Goal: Transaction & Acquisition: Purchase product/service

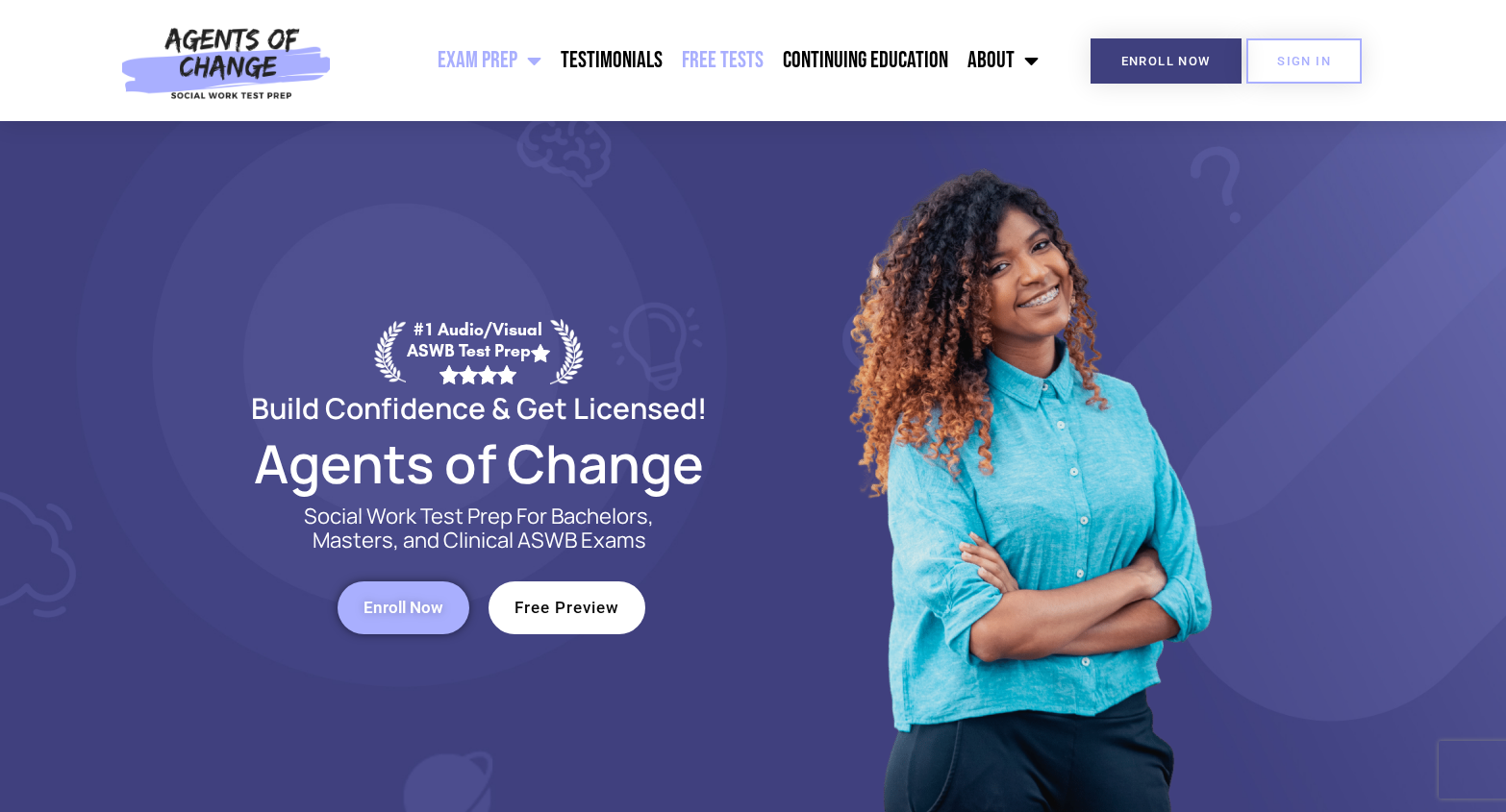
click at [711, 56] on link "Free Tests" at bounding box center [722, 61] width 101 height 48
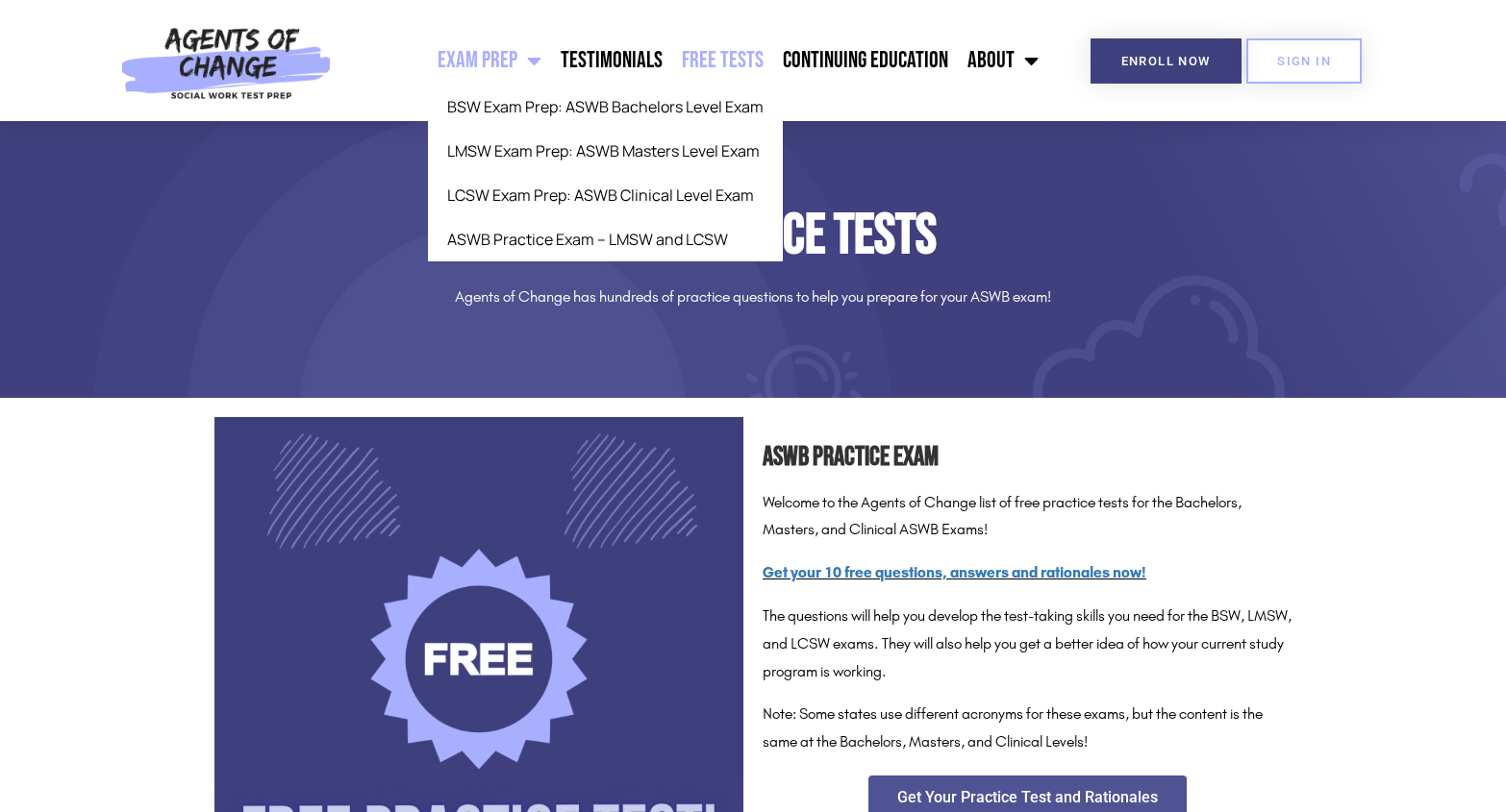
click at [527, 63] on span "Menu" at bounding box center [529, 61] width 24 height 42
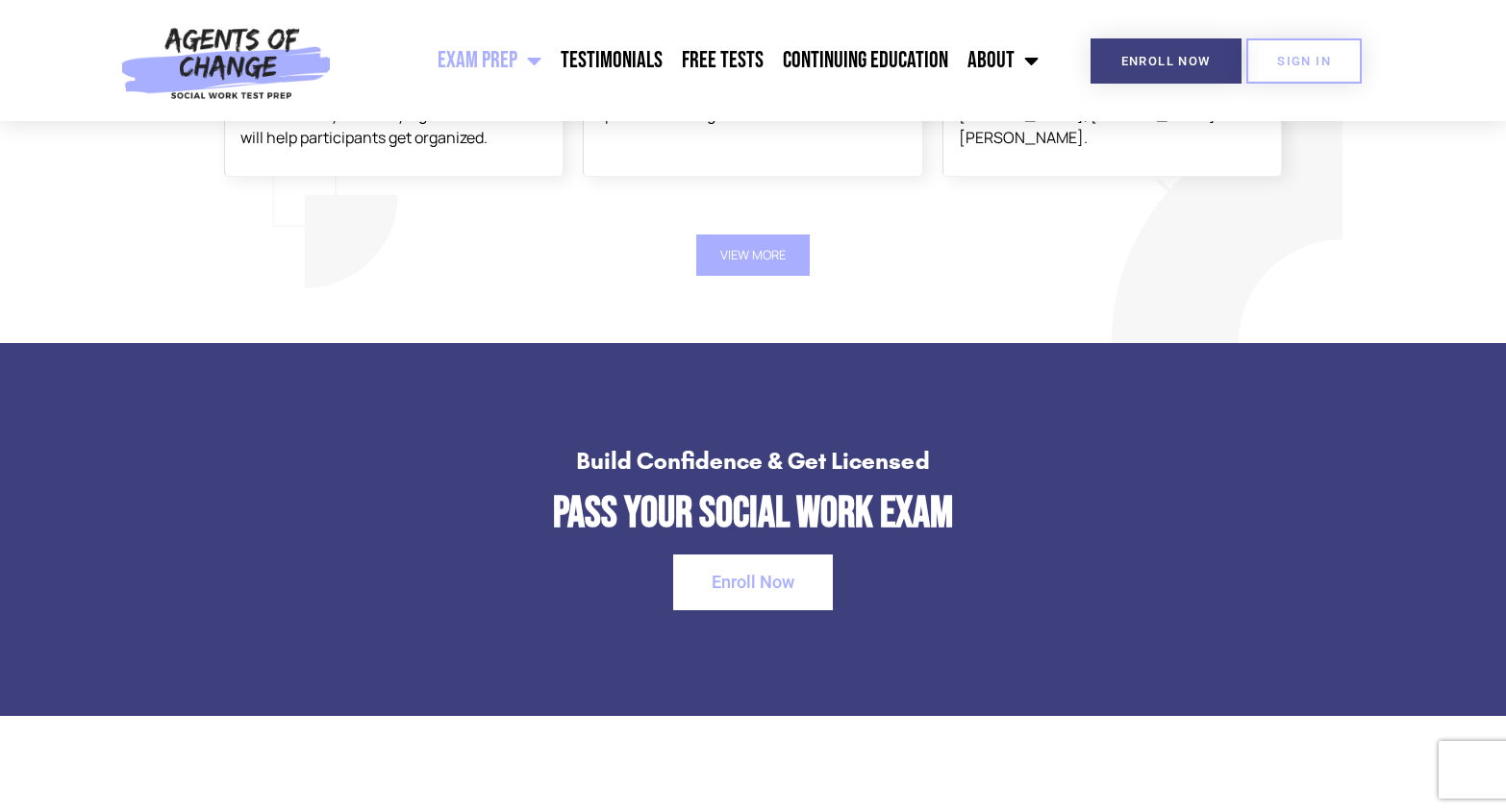
scroll to position [2595, 0]
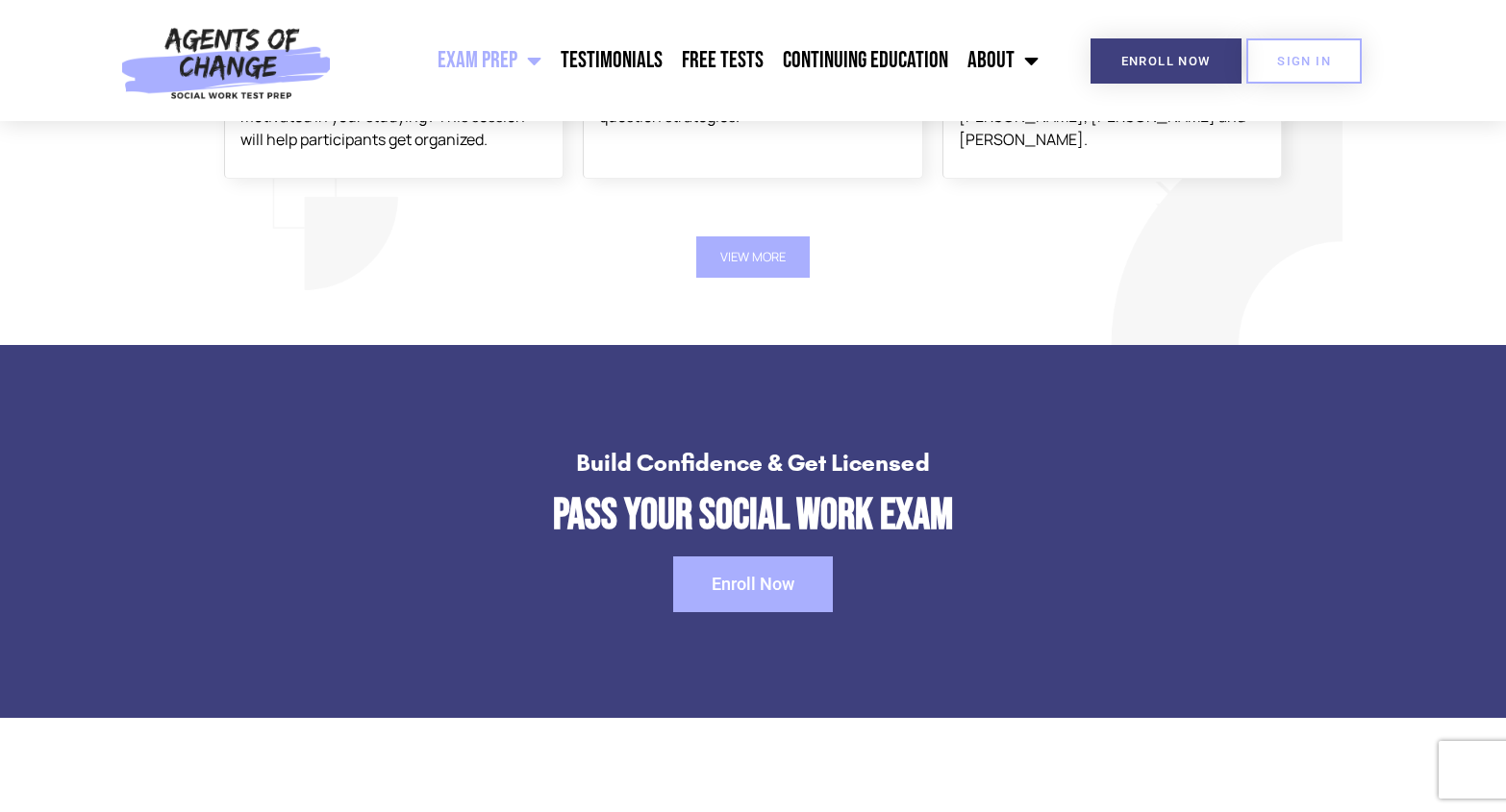
click at [730, 580] on span "Enroll Now" at bounding box center [753, 584] width 83 height 17
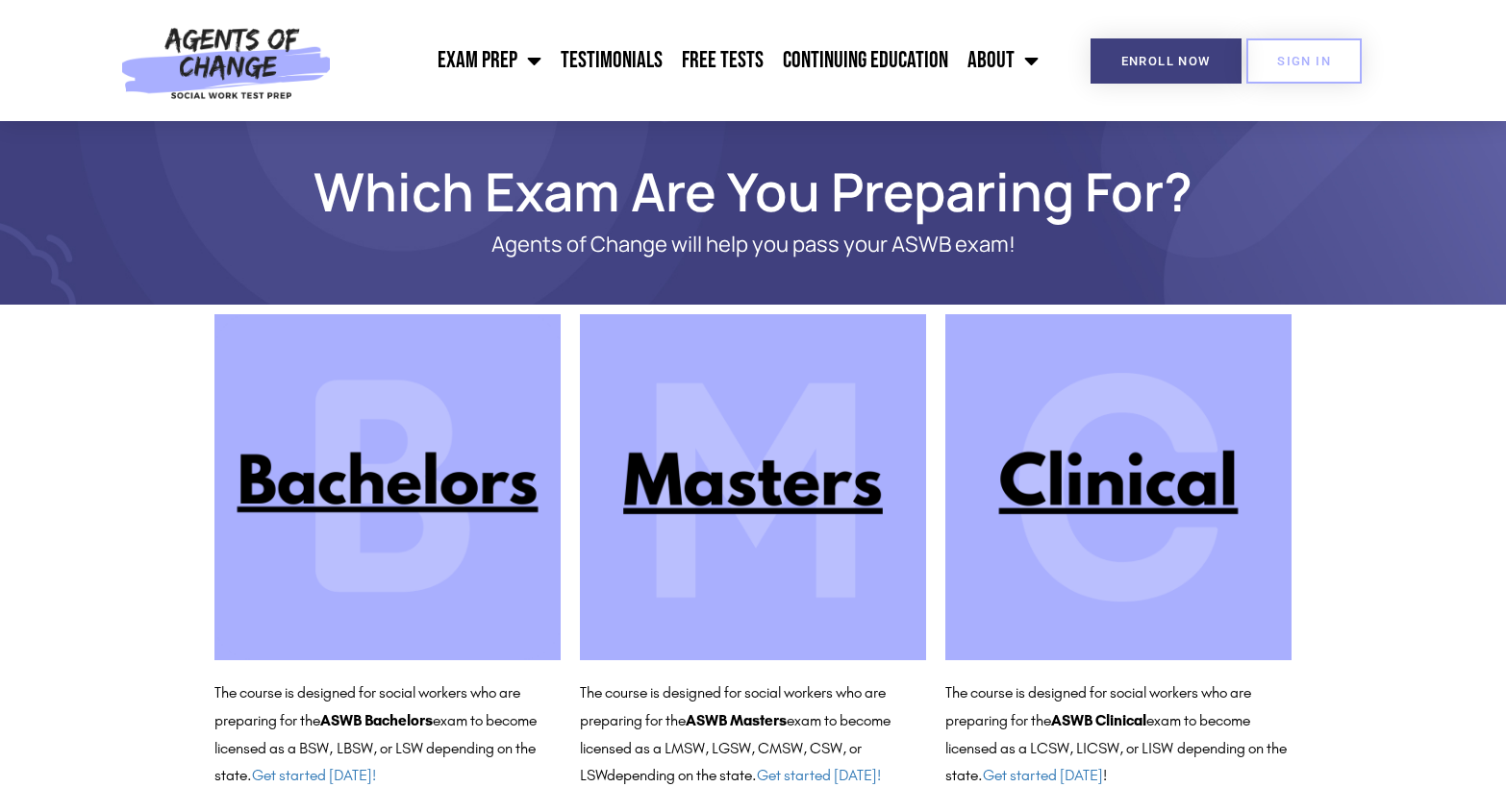
click at [1103, 481] on img at bounding box center [1117, 486] width 346 height 346
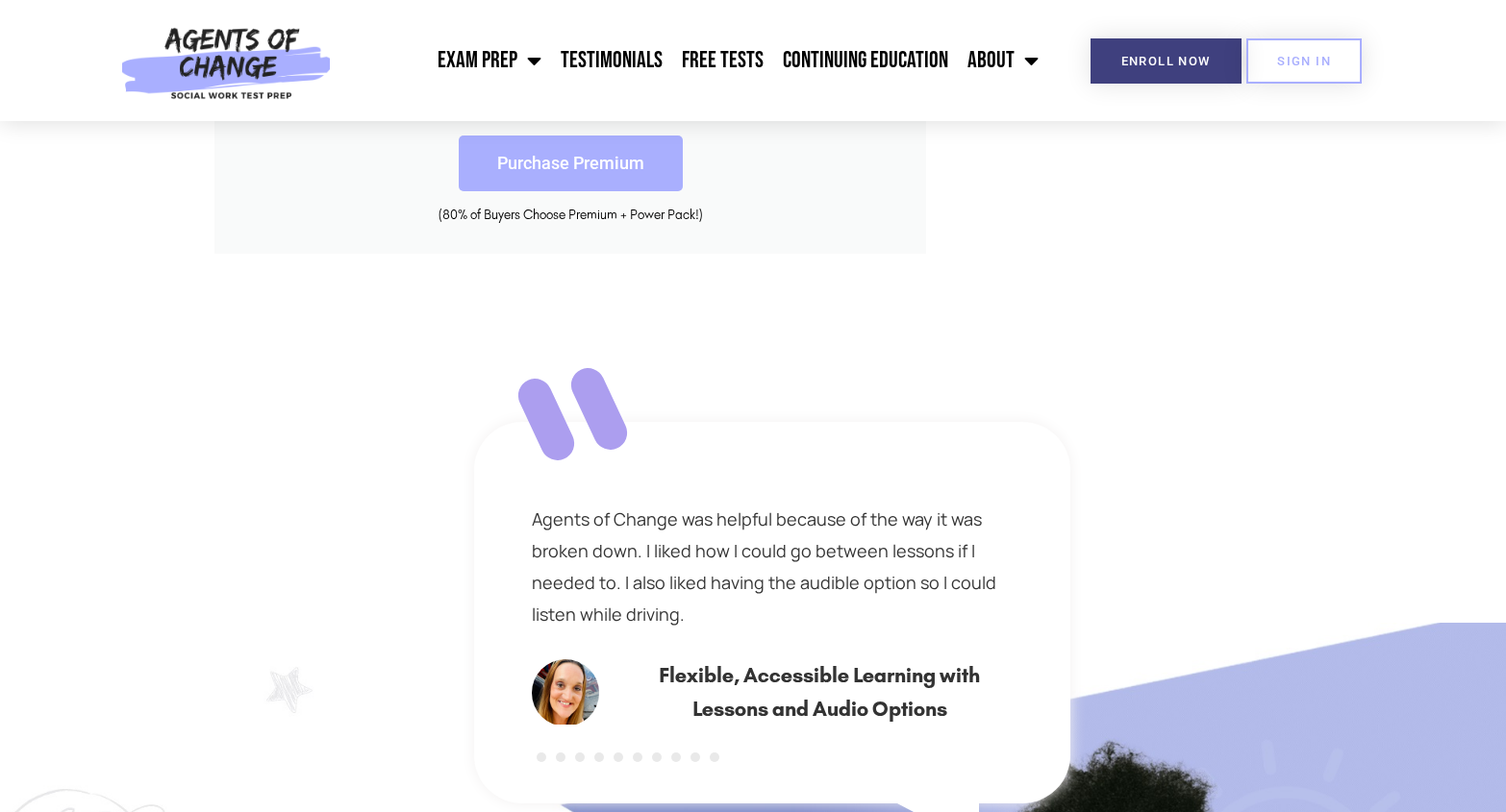
scroll to position [1057, 0]
